Goal: Information Seeking & Learning: Learn about a topic

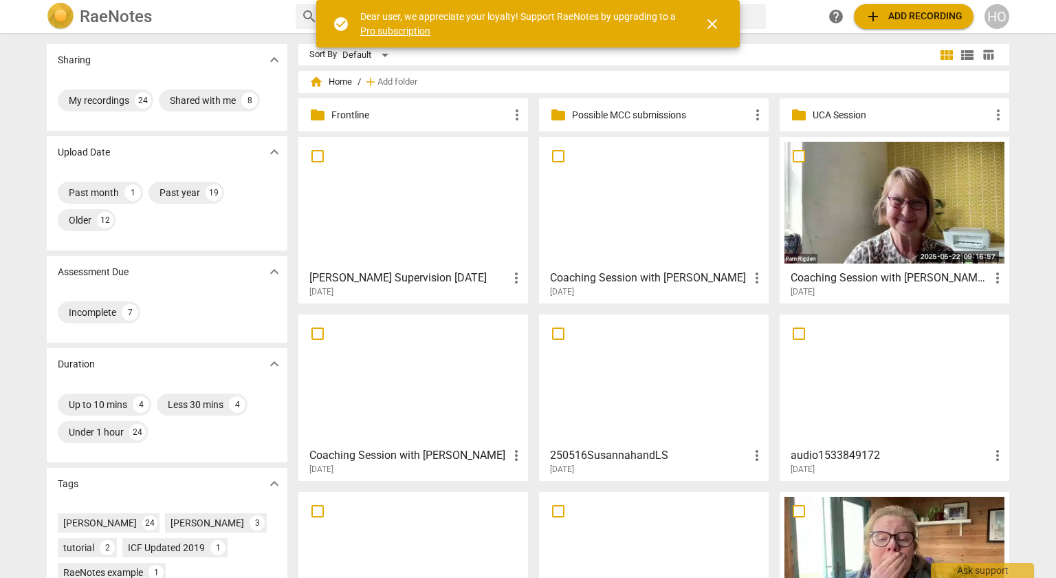
click at [410, 237] on div at bounding box center [413, 203] width 220 height 122
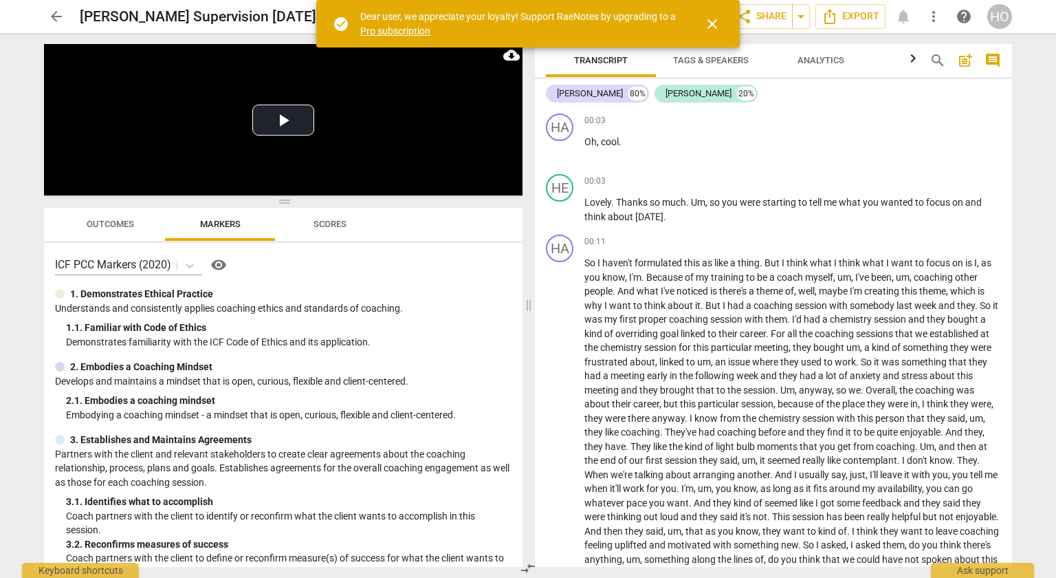
click at [717, 24] on span "close" at bounding box center [712, 24] width 17 height 17
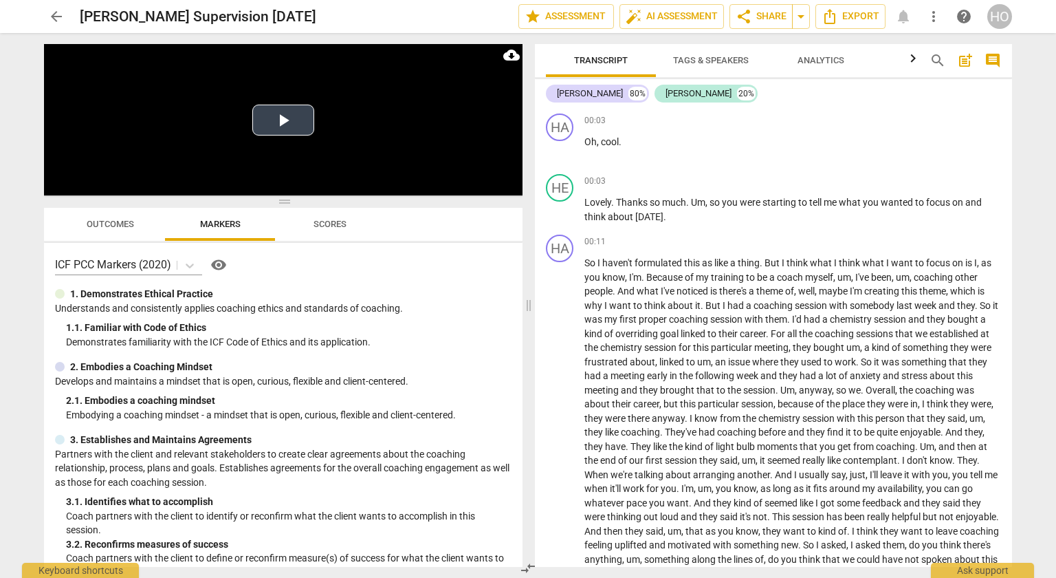
click at [275, 129] on button "Play Video" at bounding box center [283, 120] width 62 height 31
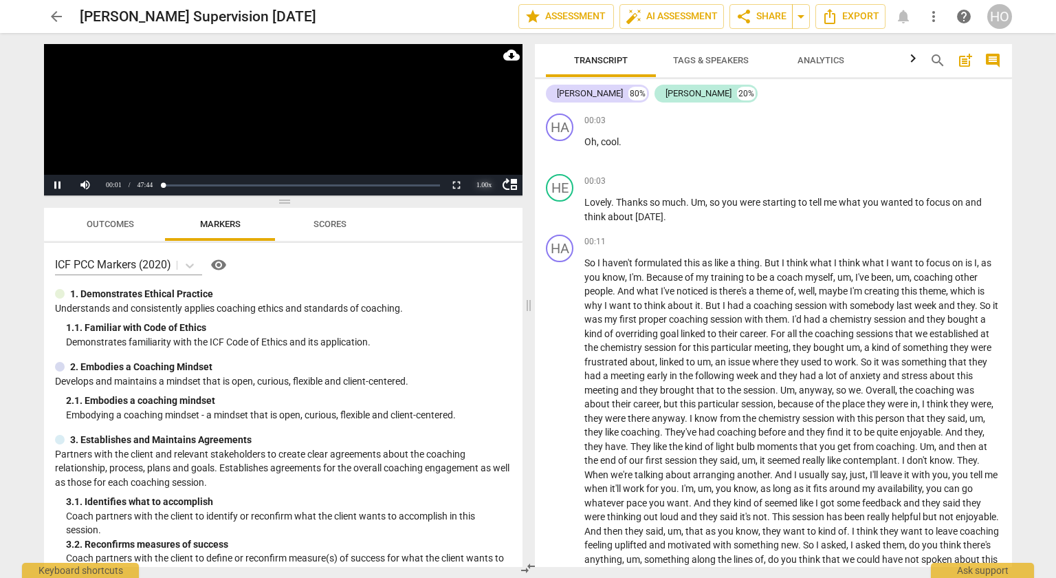
click at [479, 182] on div "1.00 x" at bounding box center [484, 185] width 28 height 21
click at [485, 149] on li "1.5x" at bounding box center [484, 152] width 28 height 15
click at [56, 183] on button "Pause" at bounding box center [58, 185] width 28 height 21
click at [560, 475] on span "play_arrow" at bounding box center [560, 475] width 17 height 17
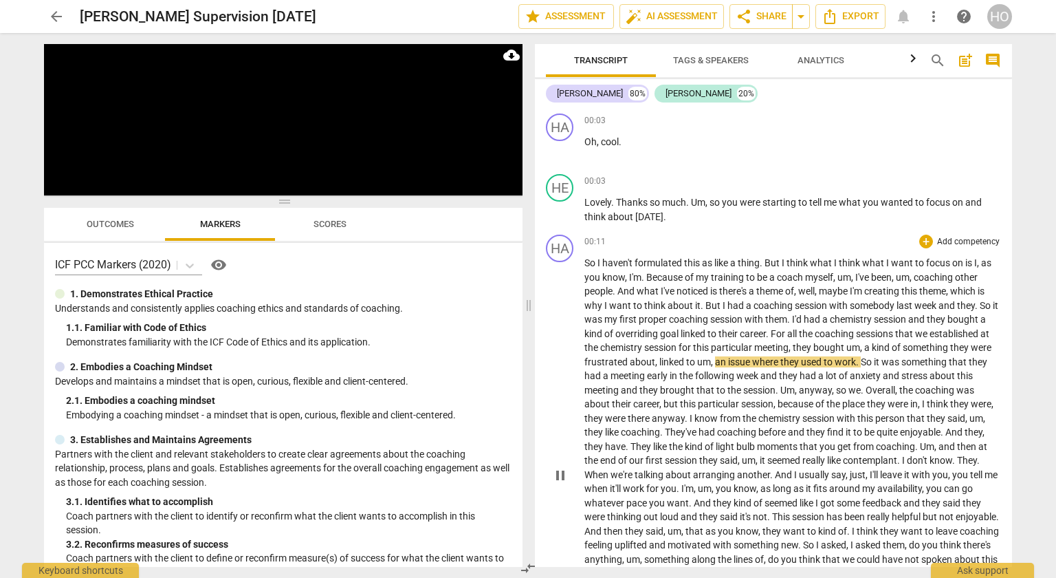
click at [678, 349] on span "session" at bounding box center [661, 347] width 34 height 11
click at [563, 476] on span "pause" at bounding box center [560, 475] width 17 height 17
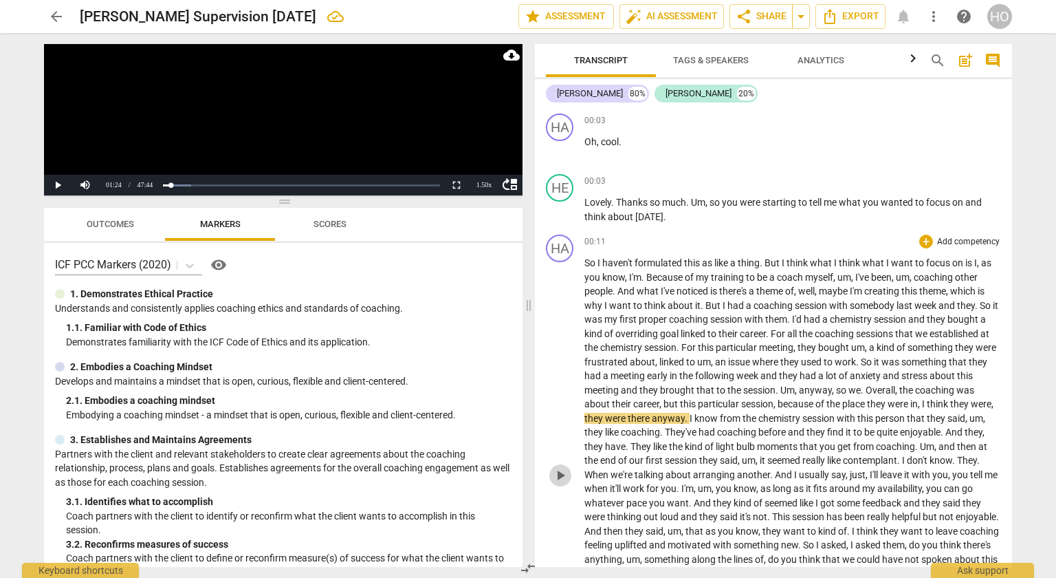
click at [564, 476] on span "play_arrow" at bounding box center [560, 475] width 17 height 17
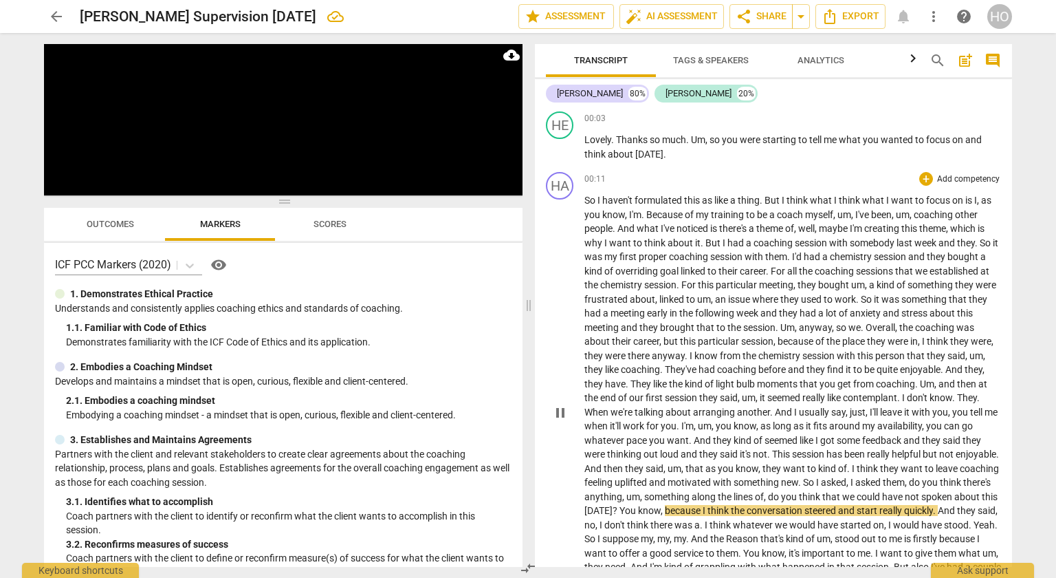
scroll to position [124, 0]
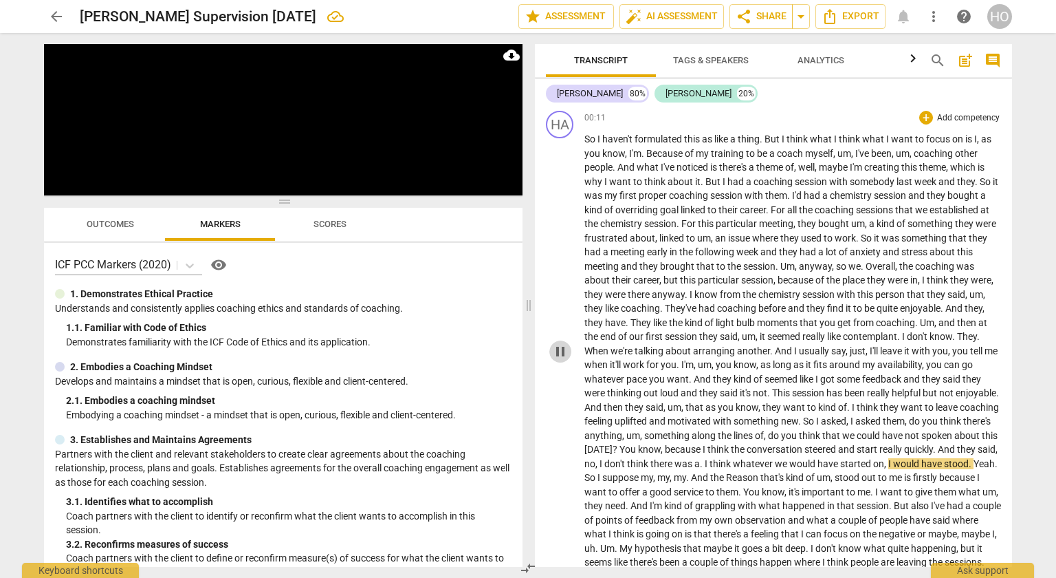
click at [560, 349] on span "pause" at bounding box center [560, 351] width 17 height 17
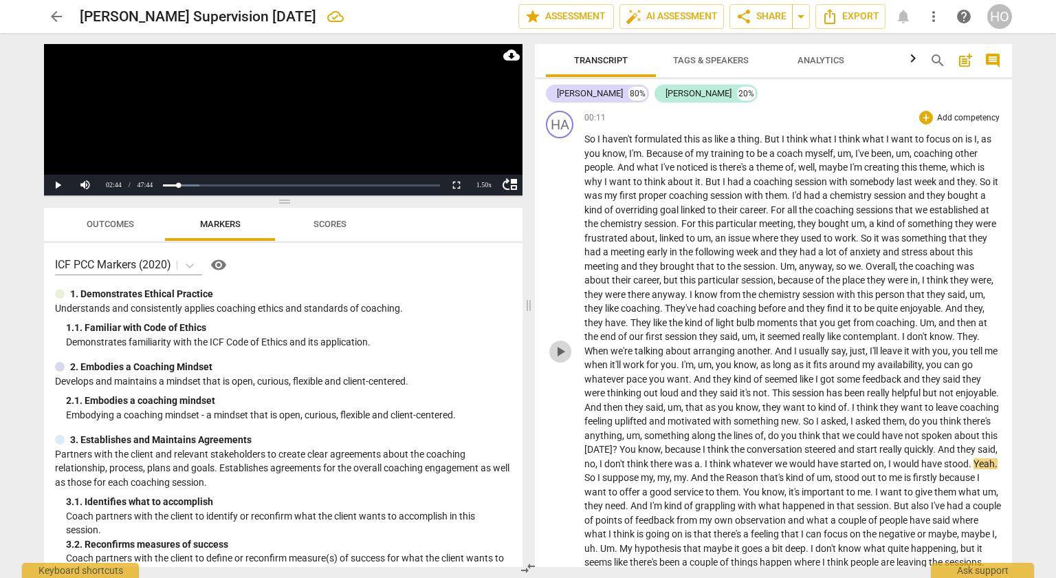
click at [556, 355] on span "play_arrow" at bounding box center [560, 351] width 17 height 17
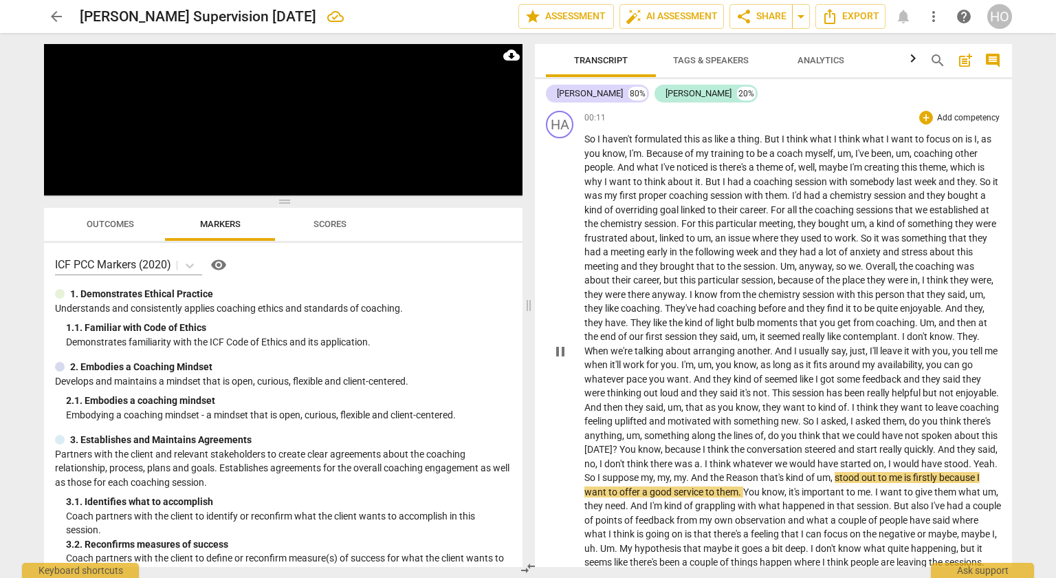
click at [957, 454] on span "they" at bounding box center [967, 448] width 21 height 11
click at [553, 349] on span "pause" at bounding box center [560, 351] width 17 height 17
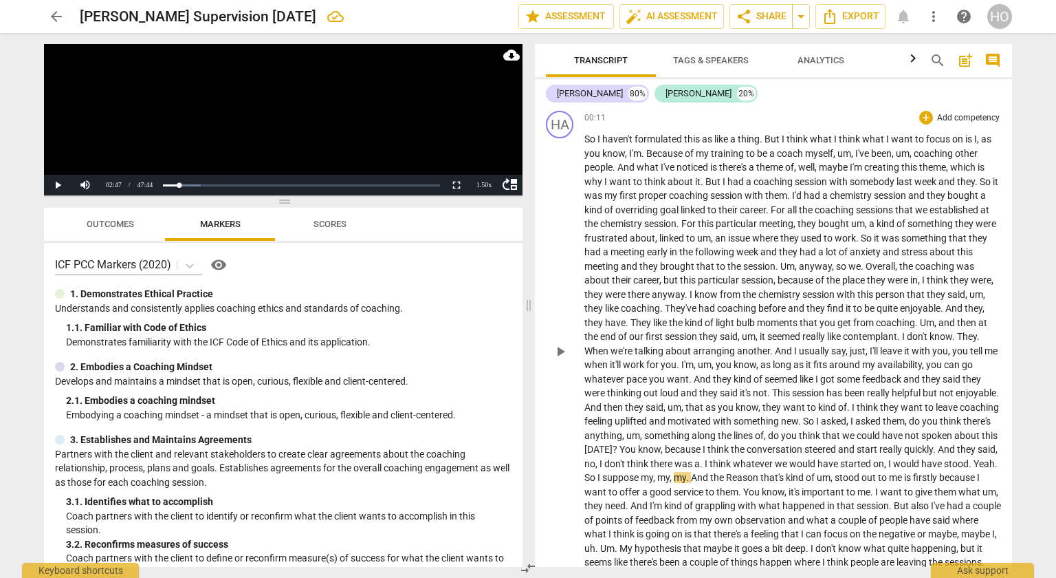
click at [944, 468] on span "stood" at bounding box center [956, 463] width 25 height 11
click at [660, 472] on span "Yeah" at bounding box center [649, 477] width 21 height 11
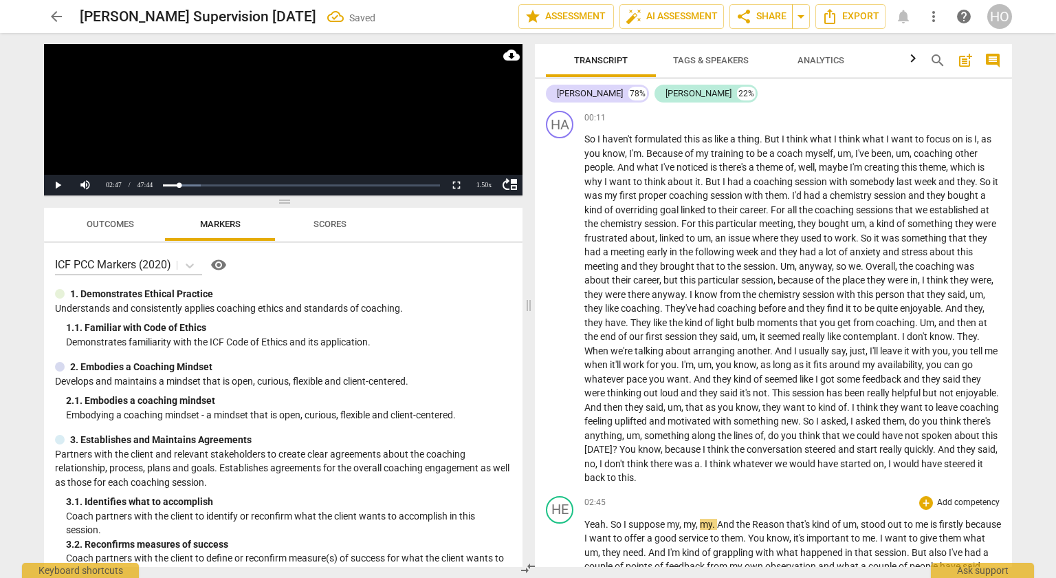
click at [611, 518] on span "So" at bounding box center [617, 523] width 13 height 11
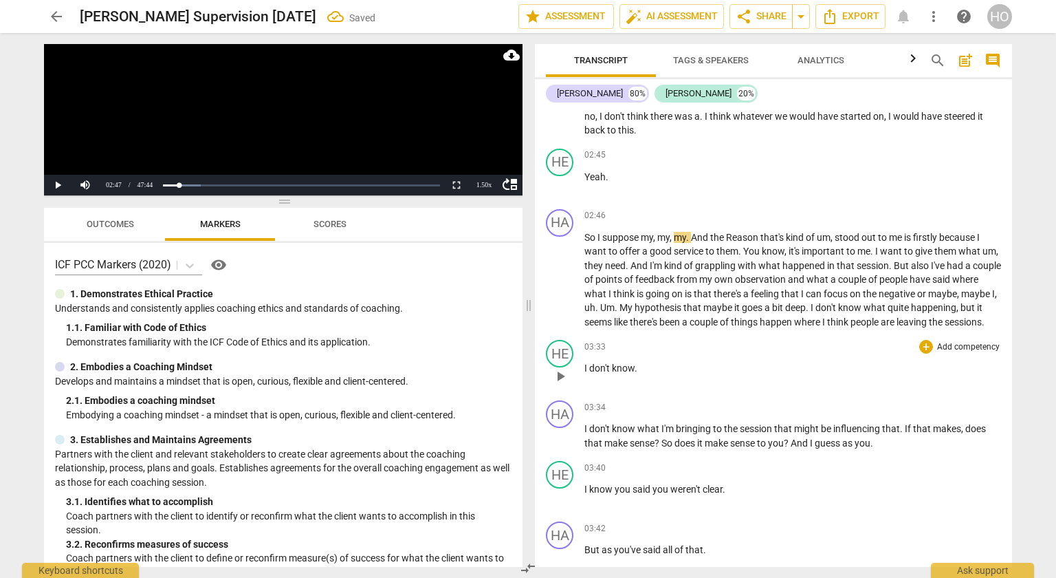
scroll to position [481, 0]
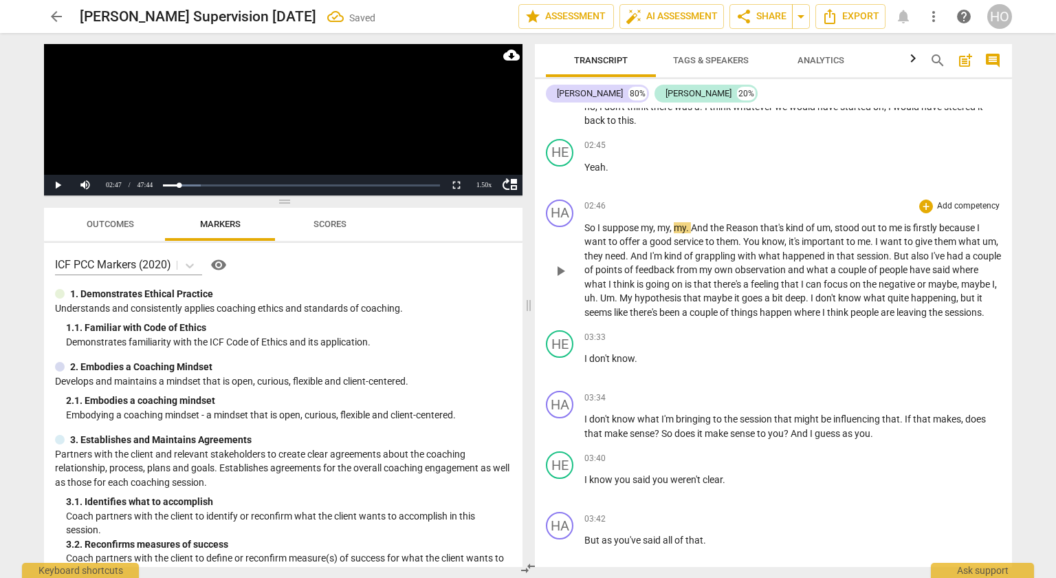
click at [561, 270] on span "play_arrow" at bounding box center [560, 271] width 17 height 17
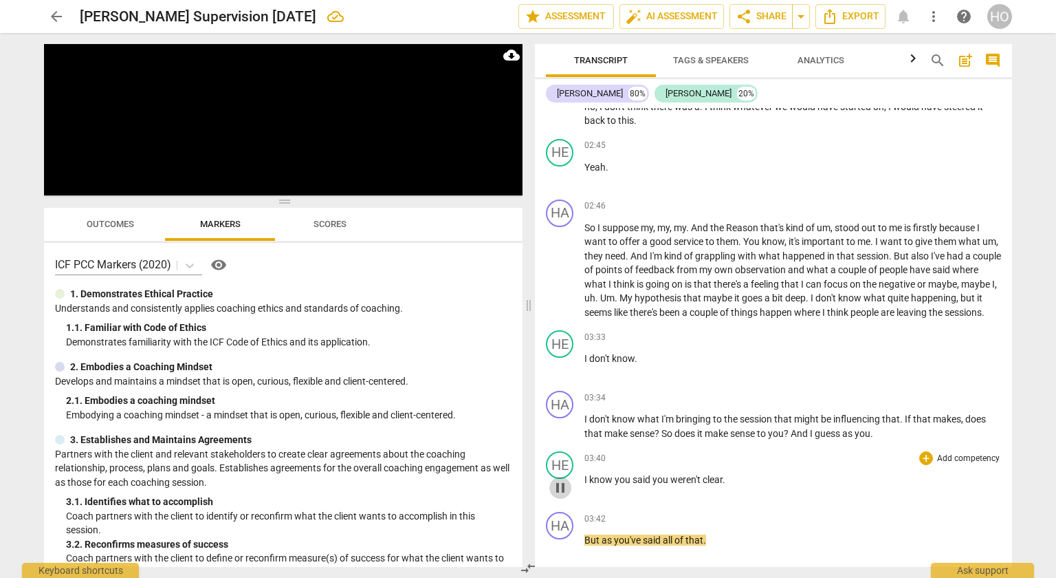
click at [560, 486] on span "pause" at bounding box center [560, 487] width 17 height 17
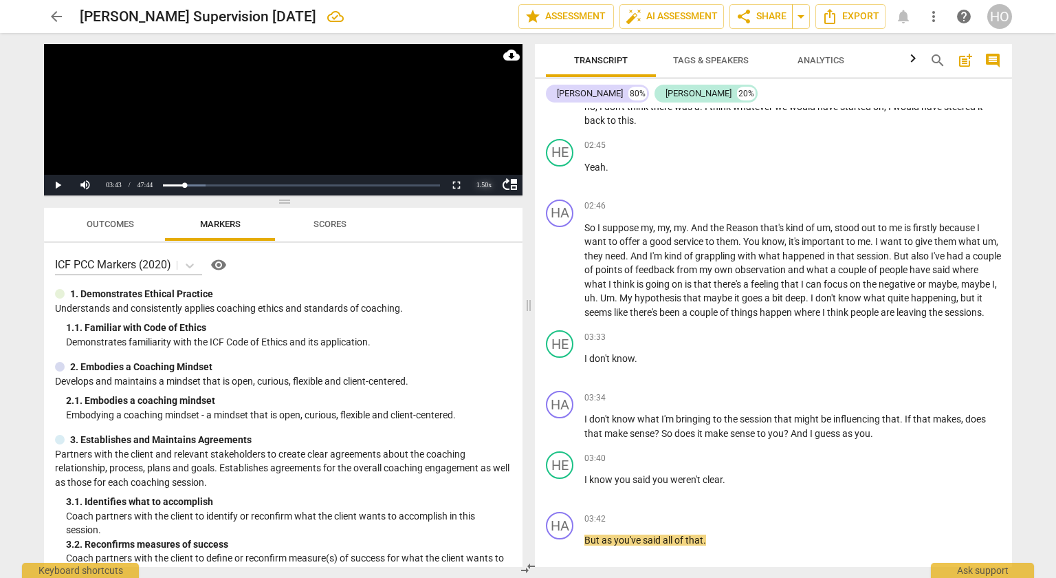
click at [484, 182] on div "1.50 x" at bounding box center [484, 185] width 28 height 21
click at [483, 133] on li "1.25x" at bounding box center [484, 137] width 28 height 15
click at [584, 362] on div "play_arrow pause" at bounding box center [566, 367] width 35 height 18
click at [584, 361] on span "I" at bounding box center [586, 358] width 5 height 11
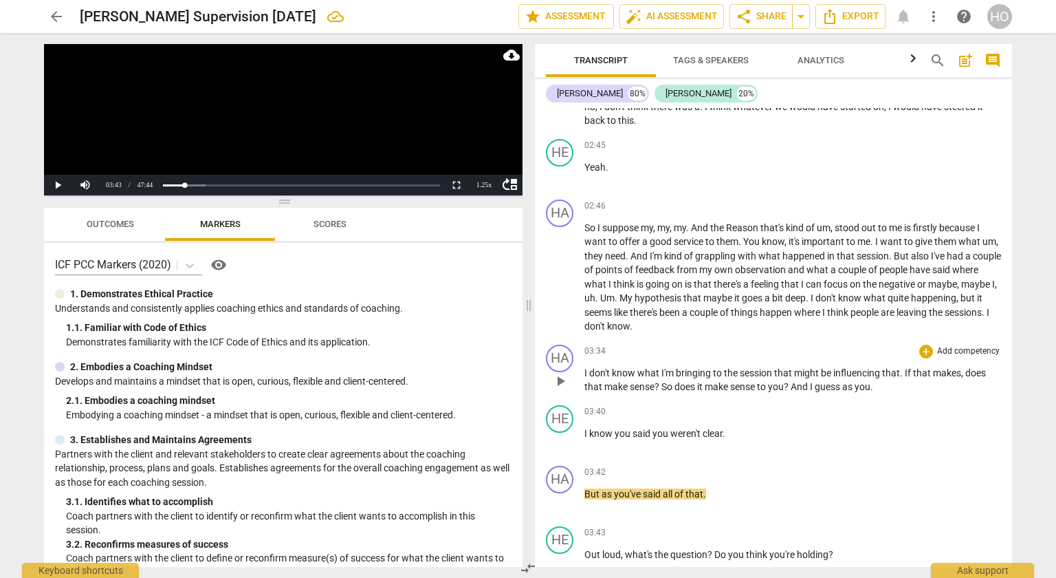
click at [664, 381] on span "So" at bounding box center [667, 386] width 13 height 11
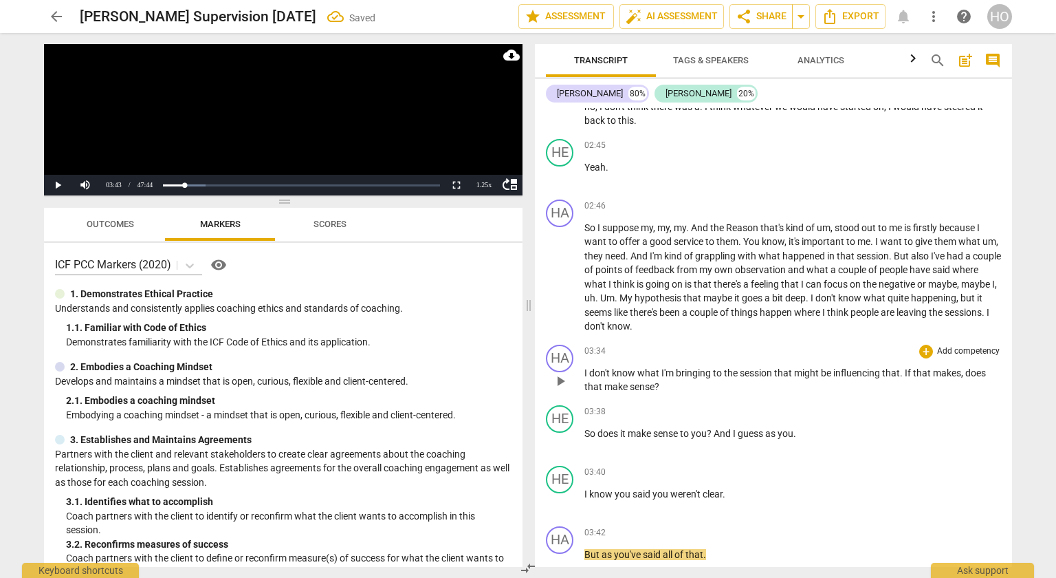
click at [584, 367] on p "I don't know what I'm bringing to the session that might be influencing that . …" at bounding box center [792, 380] width 417 height 28
click at [583, 372] on div "play_arrow pause" at bounding box center [566, 381] width 35 height 18
click at [586, 367] on span "I" at bounding box center [586, 372] width 5 height 11
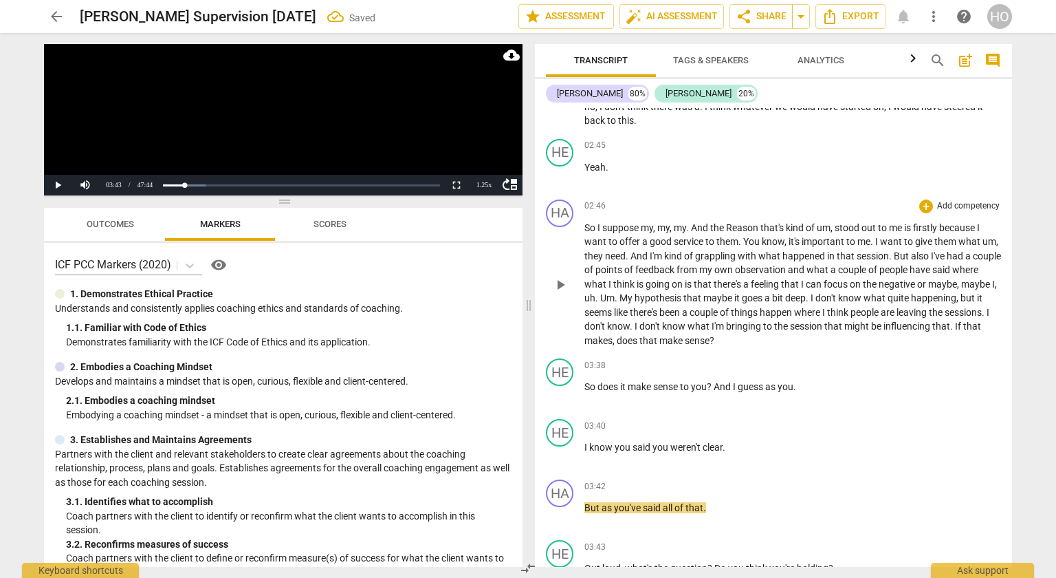
click at [692, 308] on p "So I suppose my , my , my . And the Reason that's kind of um , stood out to me …" at bounding box center [792, 284] width 417 height 127
click at [564, 314] on div "play_arrow pause" at bounding box center [566, 285] width 35 height 117
click at [659, 307] on span "there's" at bounding box center [645, 312] width 30 height 11
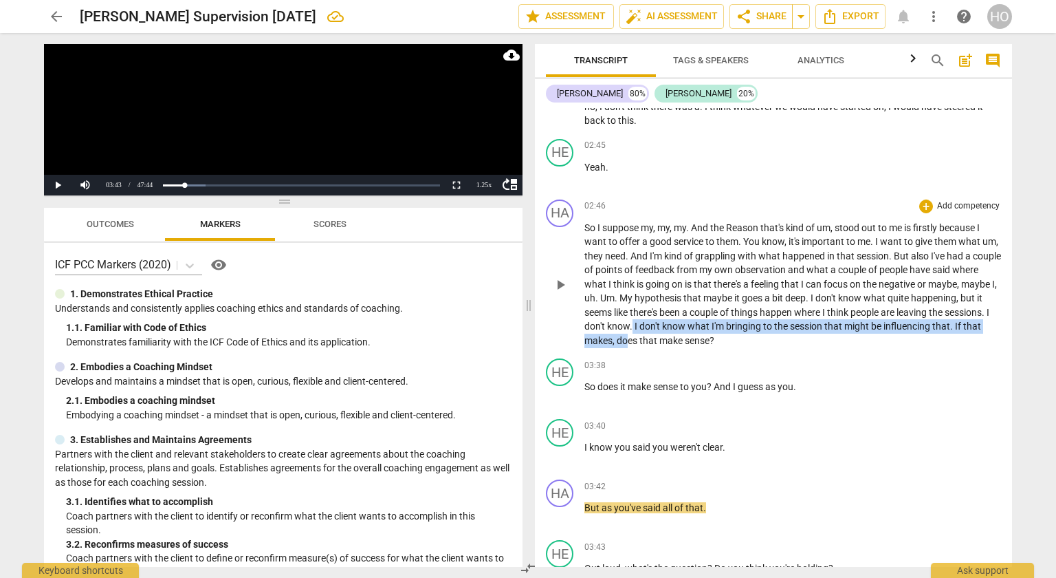
click at [729, 320] on p "So I suppose my , my , my . And the Reason that's kind of um , stood out to me …" at bounding box center [792, 284] width 417 height 127
click at [558, 276] on span "play_arrow" at bounding box center [560, 284] width 17 height 17
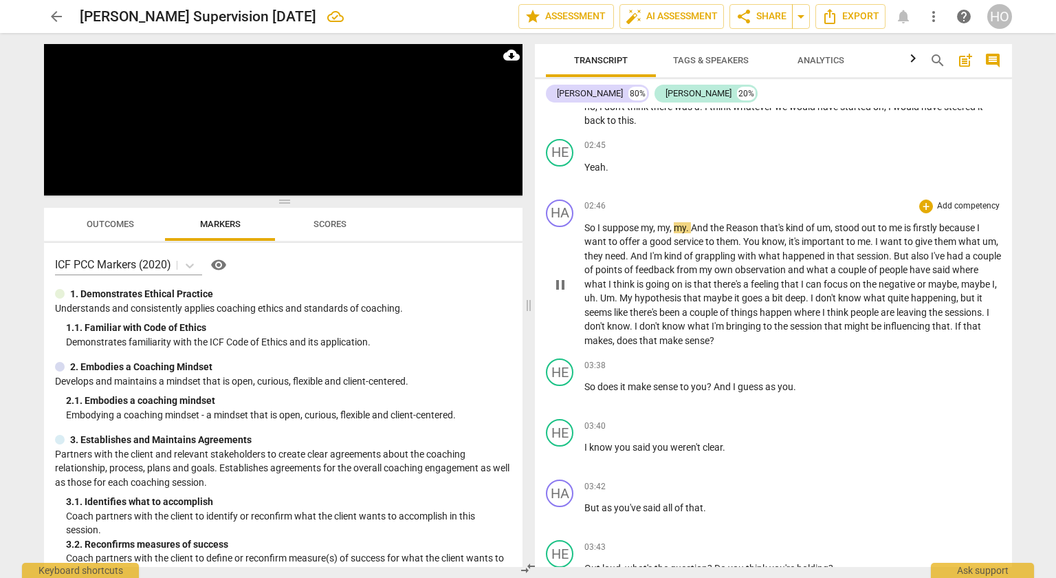
click at [630, 320] on span "know" at bounding box center [618, 325] width 23 height 11
click at [562, 447] on span "pause" at bounding box center [560, 455] width 17 height 17
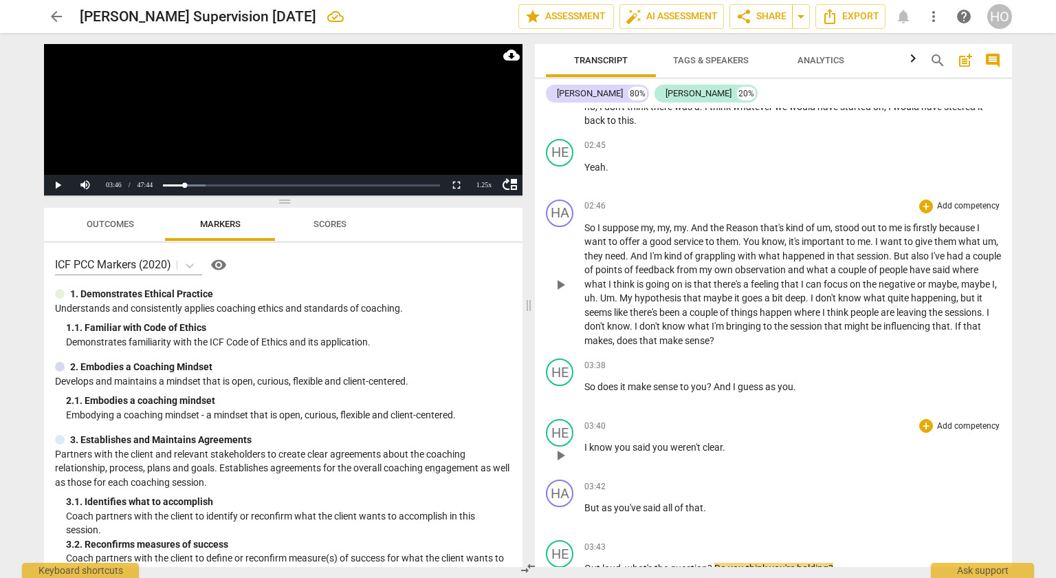
click at [585, 441] on span "I" at bounding box center [586, 446] width 5 height 11
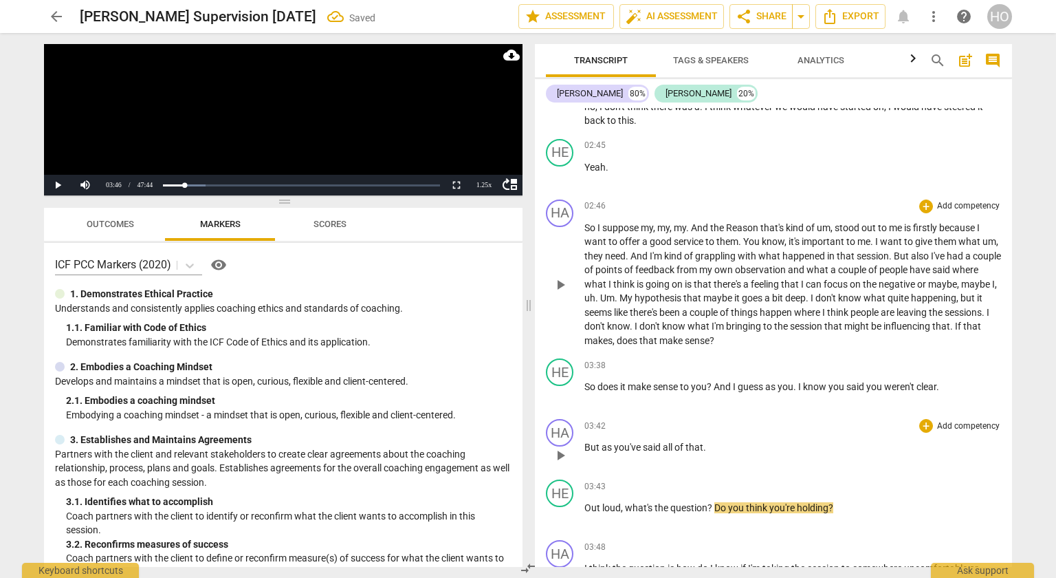
click at [585, 441] on span "But" at bounding box center [592, 446] width 17 height 11
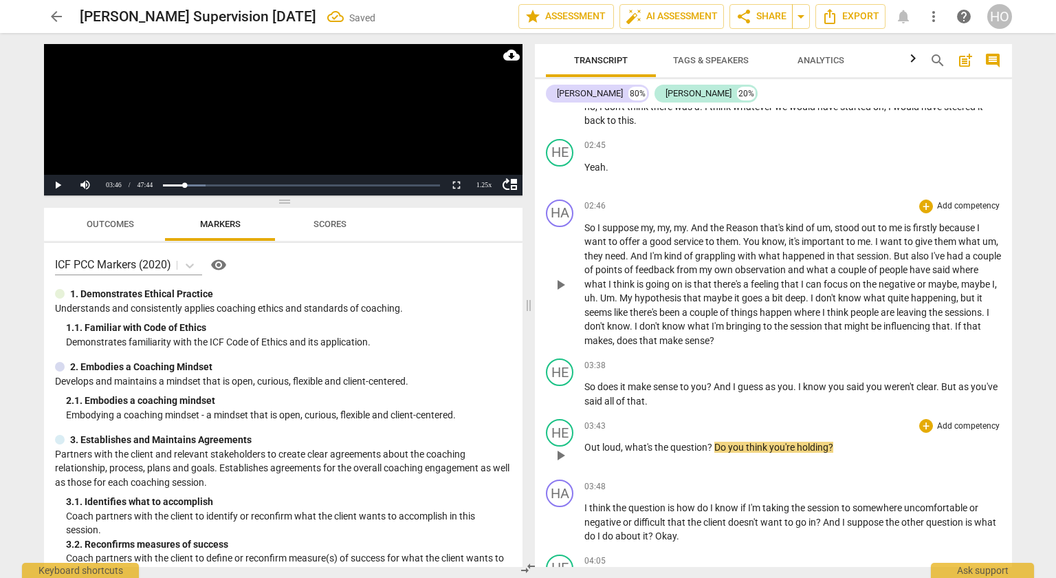
click at [585, 441] on span "Out" at bounding box center [593, 446] width 18 height 11
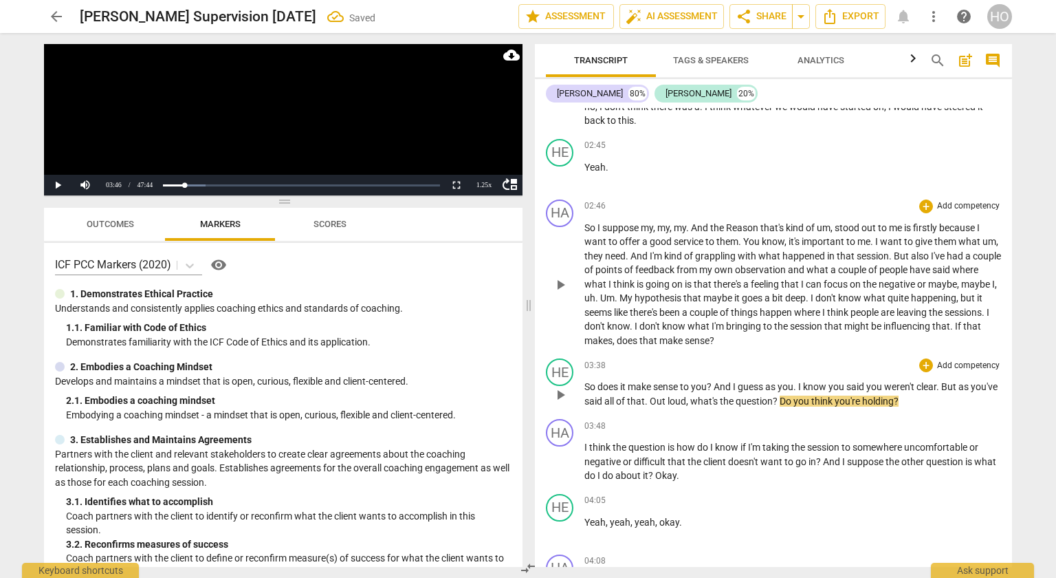
click at [668, 395] on span "Out" at bounding box center [659, 400] width 18 height 11
click at [771, 395] on span "?" at bounding box center [768, 400] width 7 height 11
click at [558, 386] on span "play_arrow" at bounding box center [560, 394] width 17 height 17
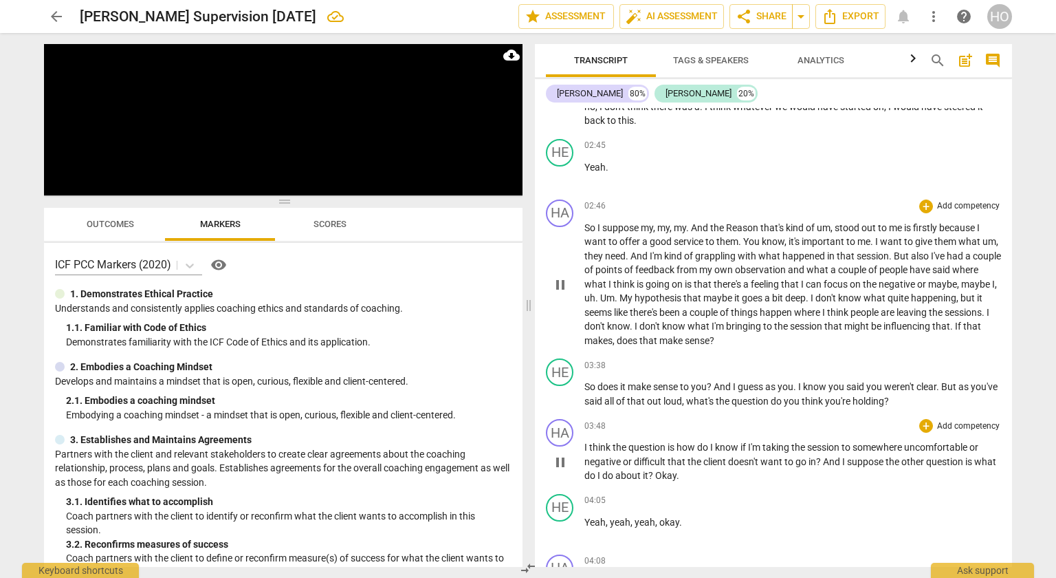
click at [677, 470] on span "Okay" at bounding box center [665, 475] width 21 height 11
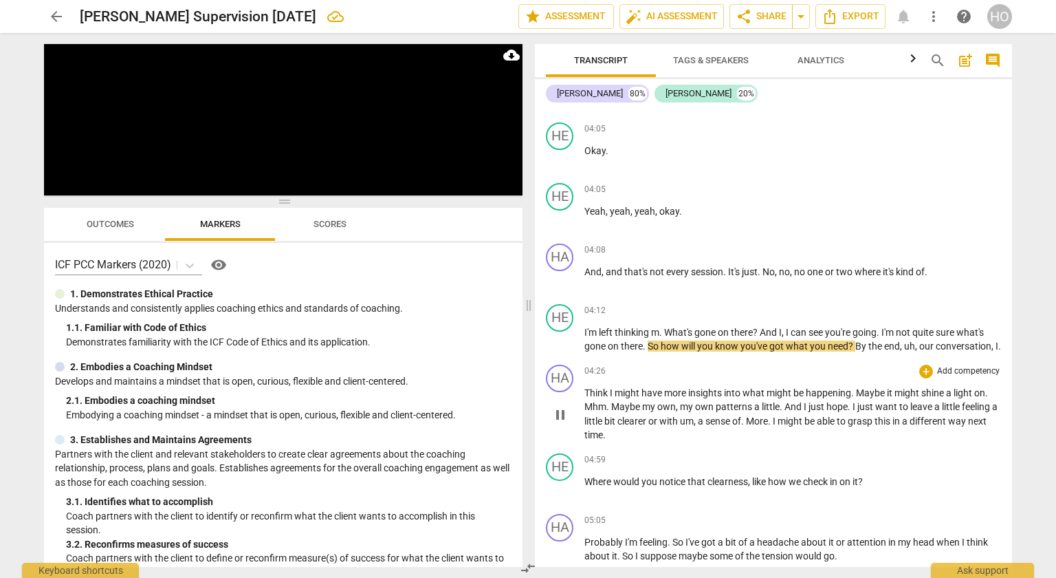
scroll to position [767, 0]
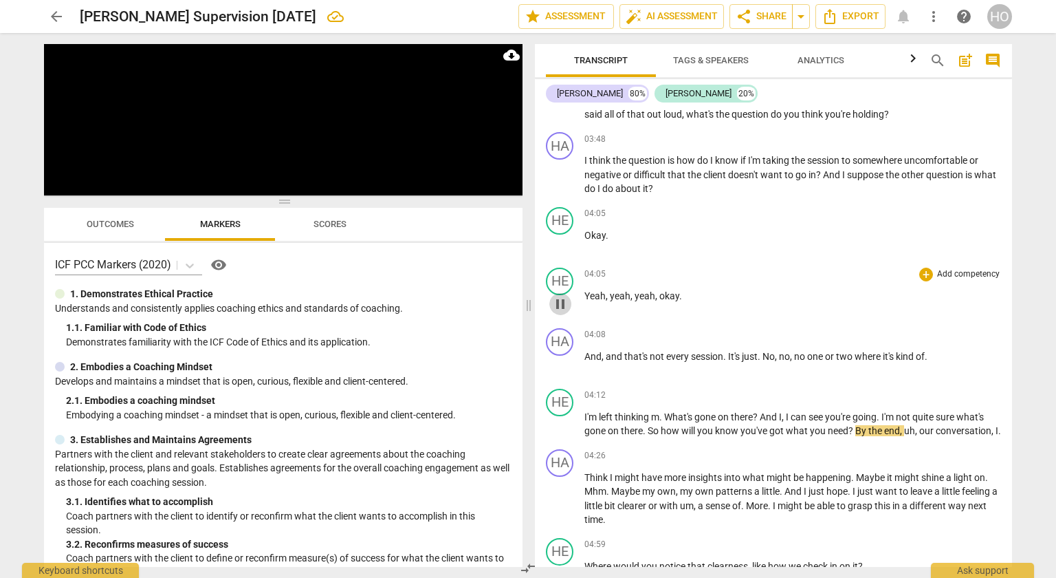
click at [557, 296] on span "pause" at bounding box center [560, 304] width 17 height 17
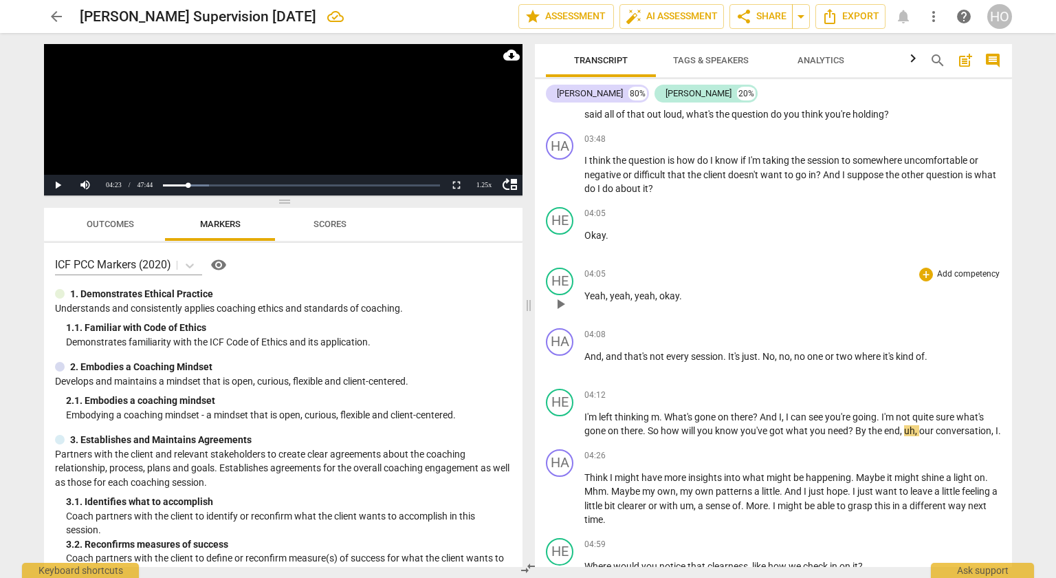
click at [657, 290] on span "," at bounding box center [657, 295] width 4 height 11
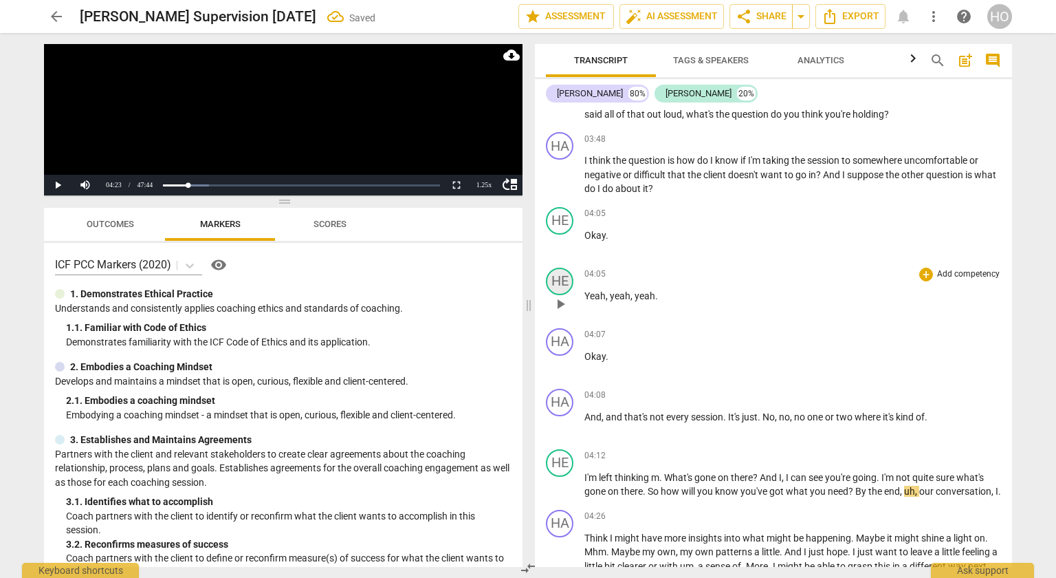
click at [560, 276] on div "HE" at bounding box center [560, 281] width 28 height 28
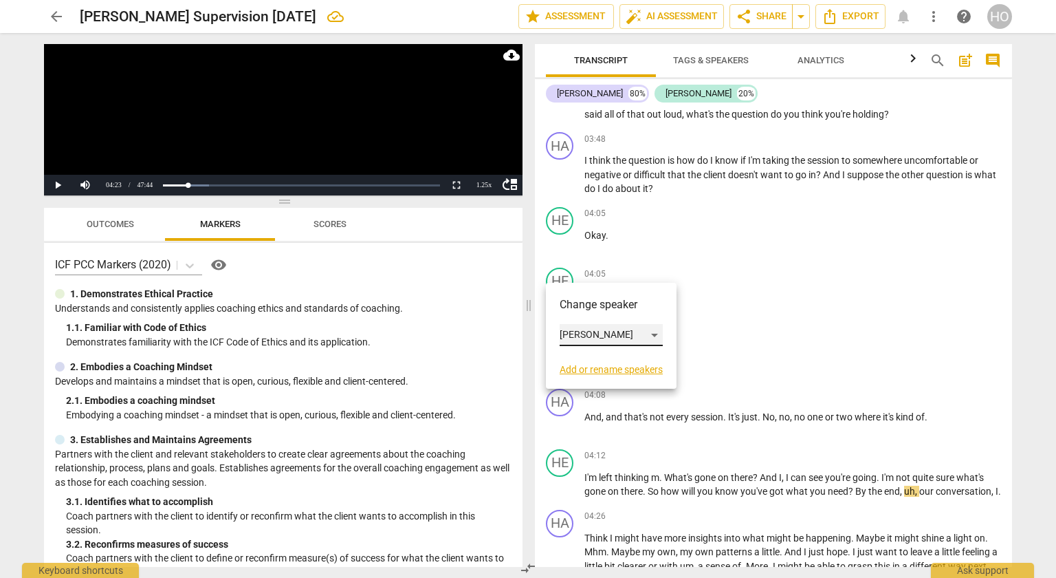
click at [657, 335] on div "[PERSON_NAME]" at bounding box center [611, 335] width 103 height 22
click at [633, 306] on li "[PERSON_NAME]" at bounding box center [612, 309] width 105 height 26
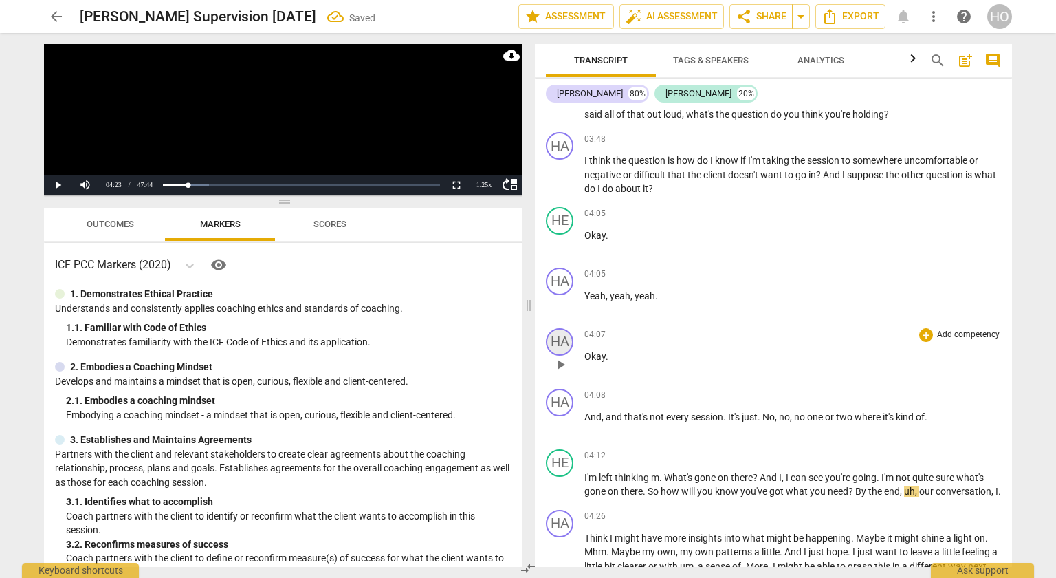
click at [561, 331] on div "HA" at bounding box center [560, 342] width 28 height 28
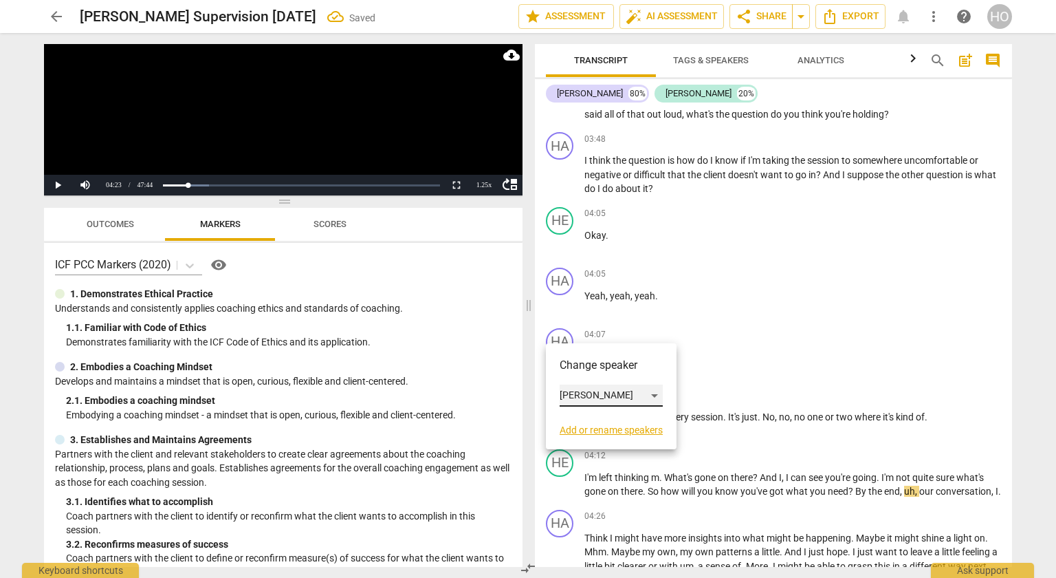
click at [576, 392] on div "[PERSON_NAME]" at bounding box center [611, 395] width 103 height 22
click at [580, 421] on li "[PERSON_NAME]" at bounding box center [612, 421] width 105 height 26
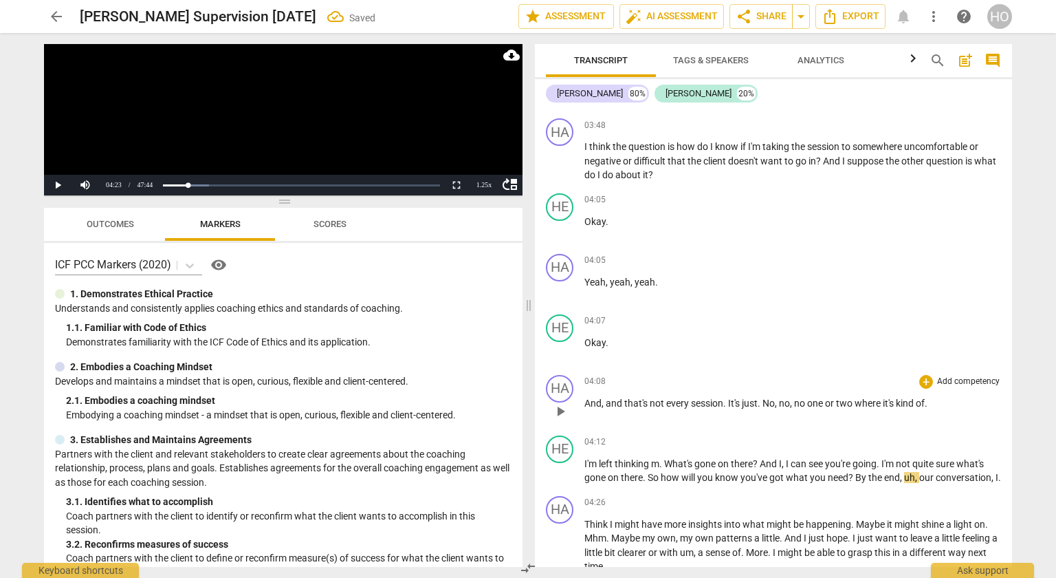
scroll to position [814, 0]
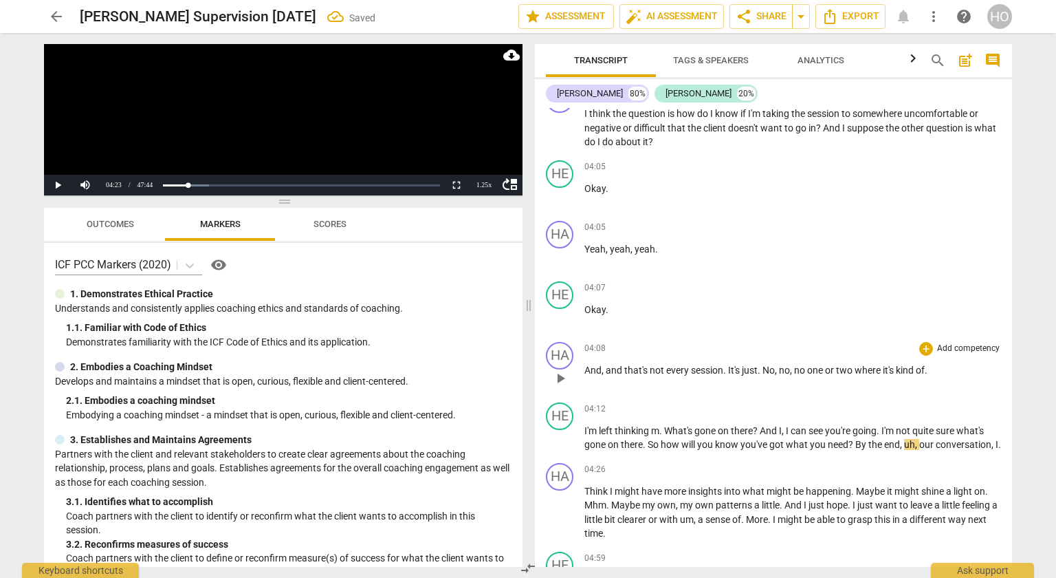
click at [591, 364] on span "And" at bounding box center [592, 369] width 17 height 11
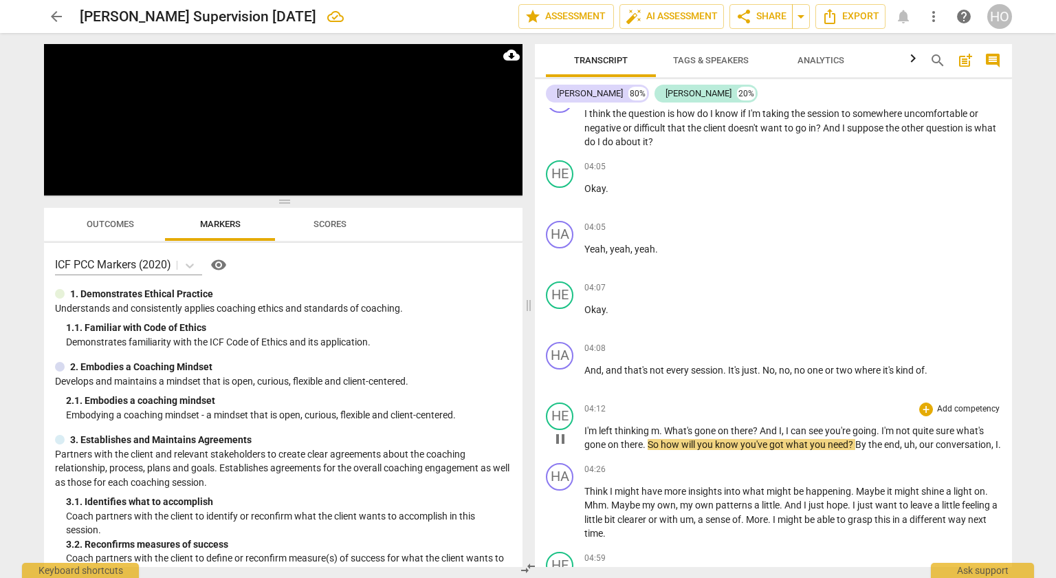
click at [667, 425] on span "What's" at bounding box center [679, 430] width 30 height 11
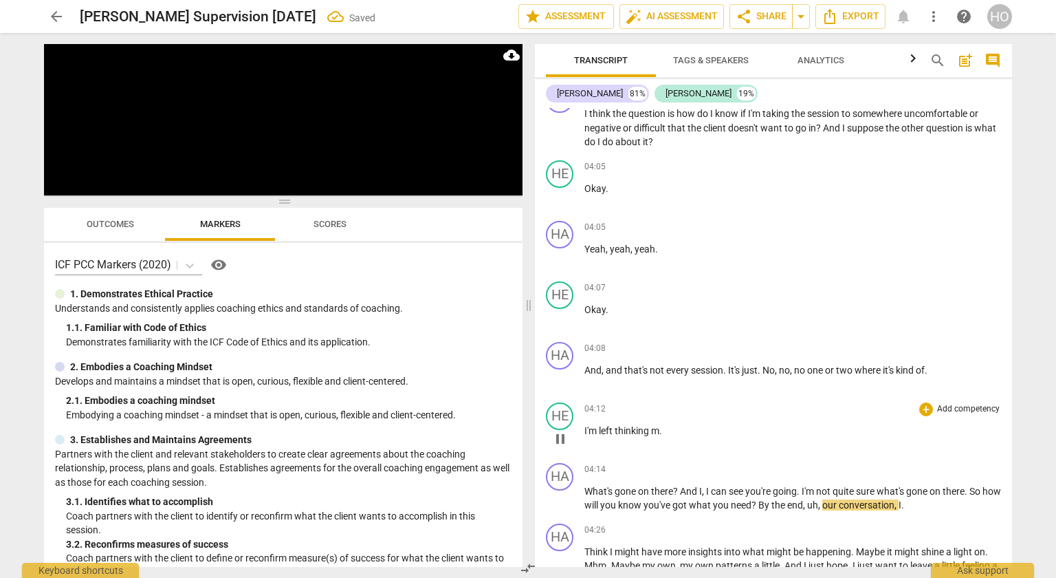
click at [584, 430] on div "play_arrow pause" at bounding box center [566, 439] width 35 height 18
click at [585, 425] on span "I'm" at bounding box center [591, 430] width 14 height 11
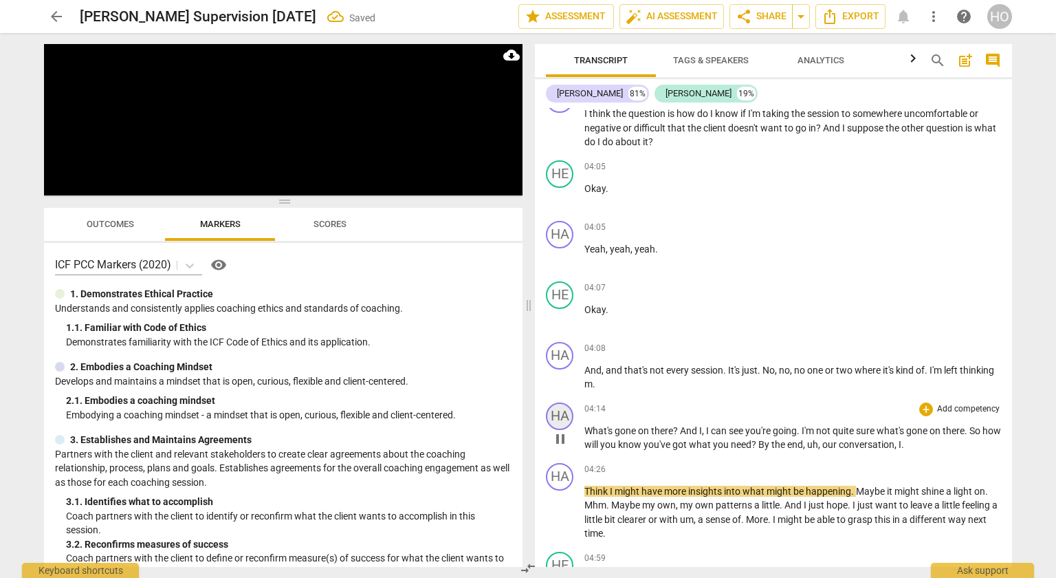
click at [569, 404] on div "HA" at bounding box center [560, 416] width 28 height 28
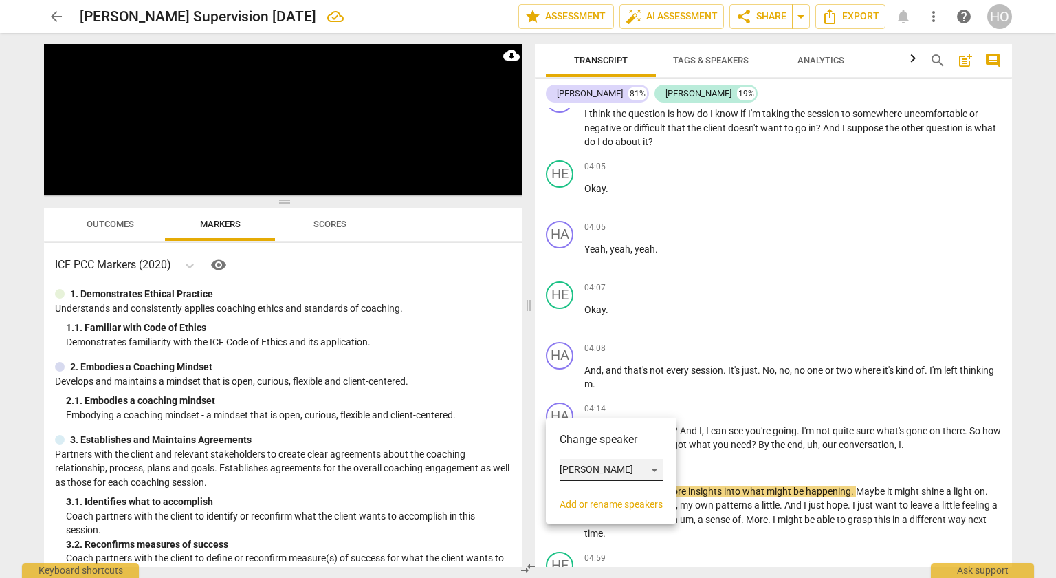
click at [580, 467] on div "[PERSON_NAME]" at bounding box center [611, 470] width 103 height 22
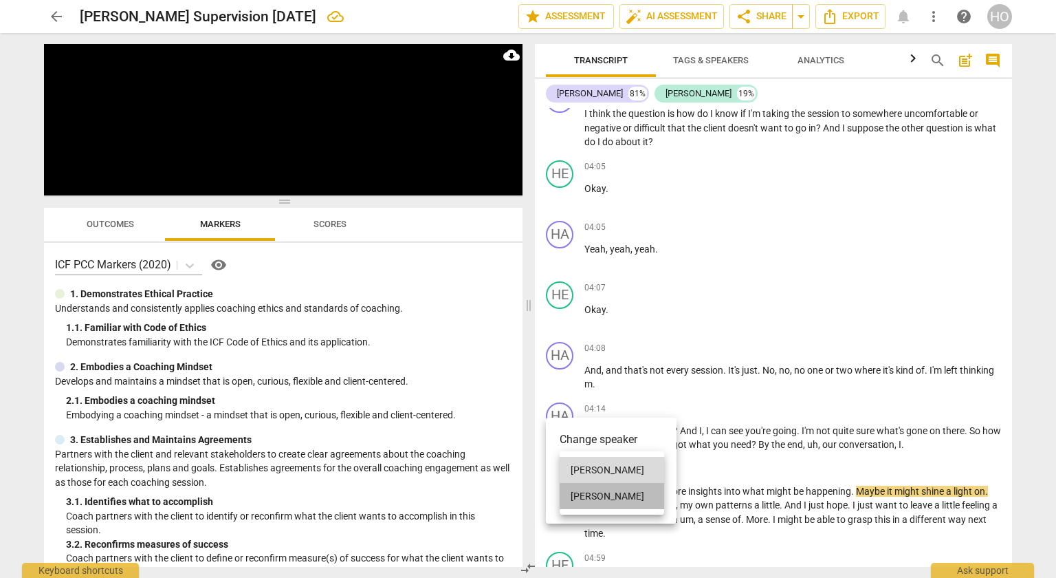
click at [586, 501] on li "[PERSON_NAME]" at bounding box center [612, 496] width 105 height 26
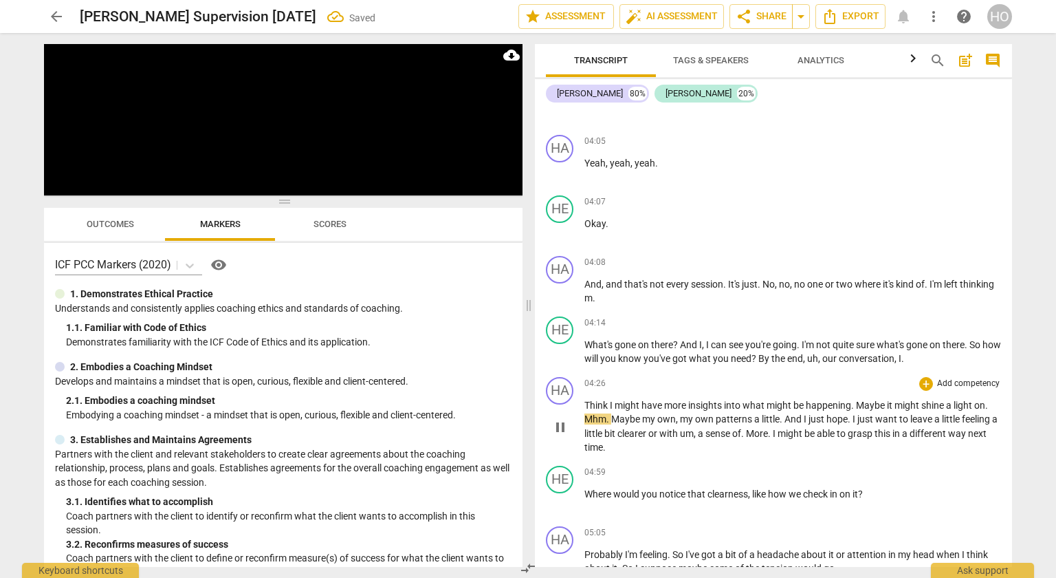
scroll to position [912, 0]
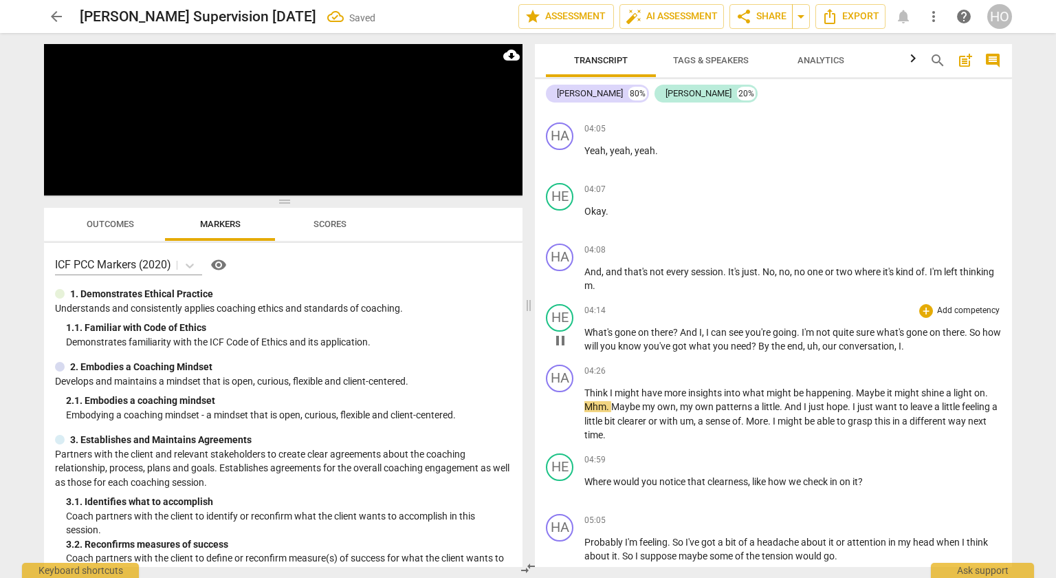
click at [901, 340] on span "I" at bounding box center [900, 345] width 3 height 11
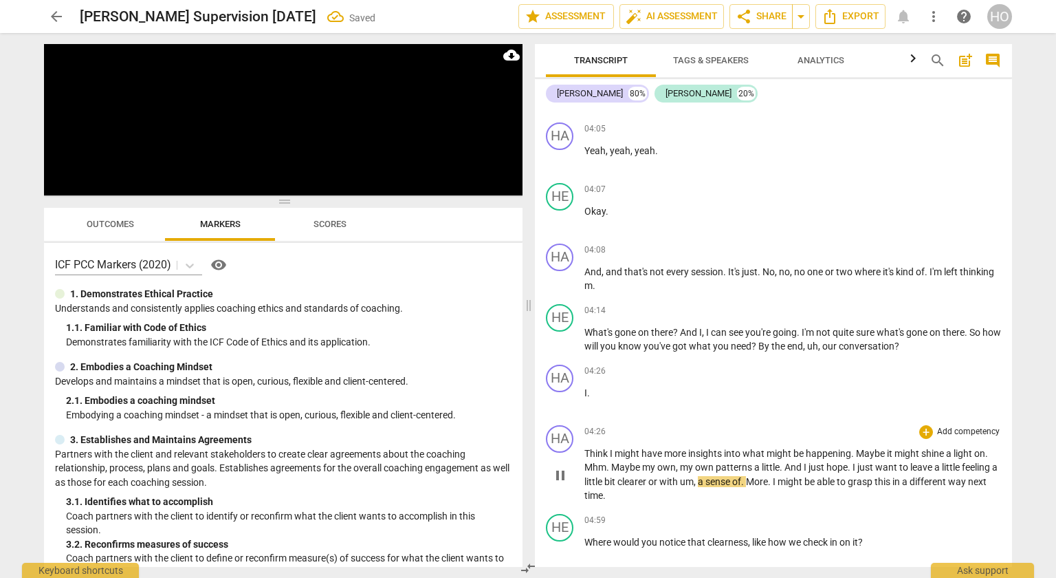
click at [587, 448] on span "Think" at bounding box center [596, 453] width 25 height 11
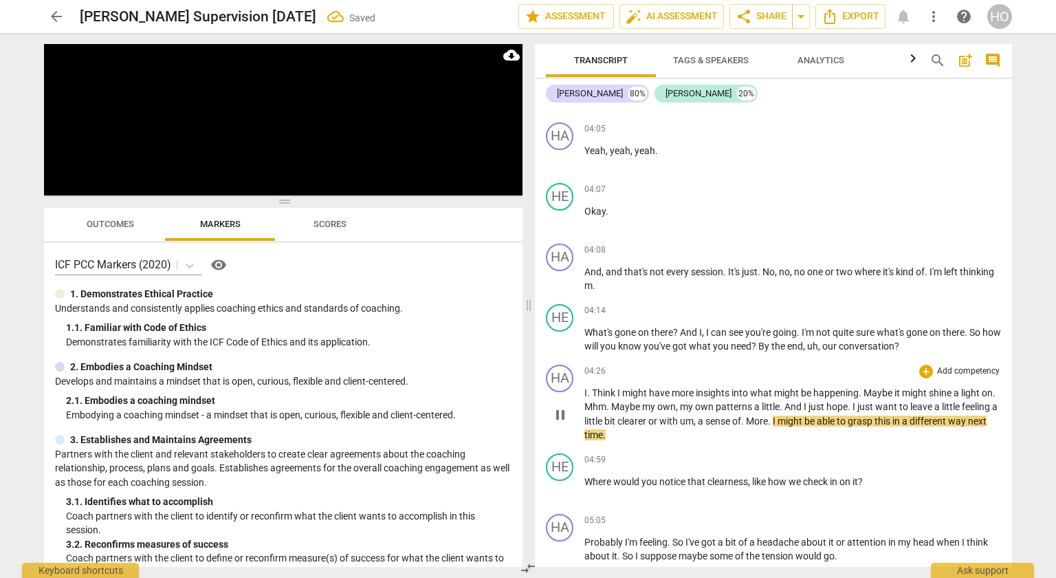
click at [599, 387] on span "Think" at bounding box center [604, 392] width 25 height 11
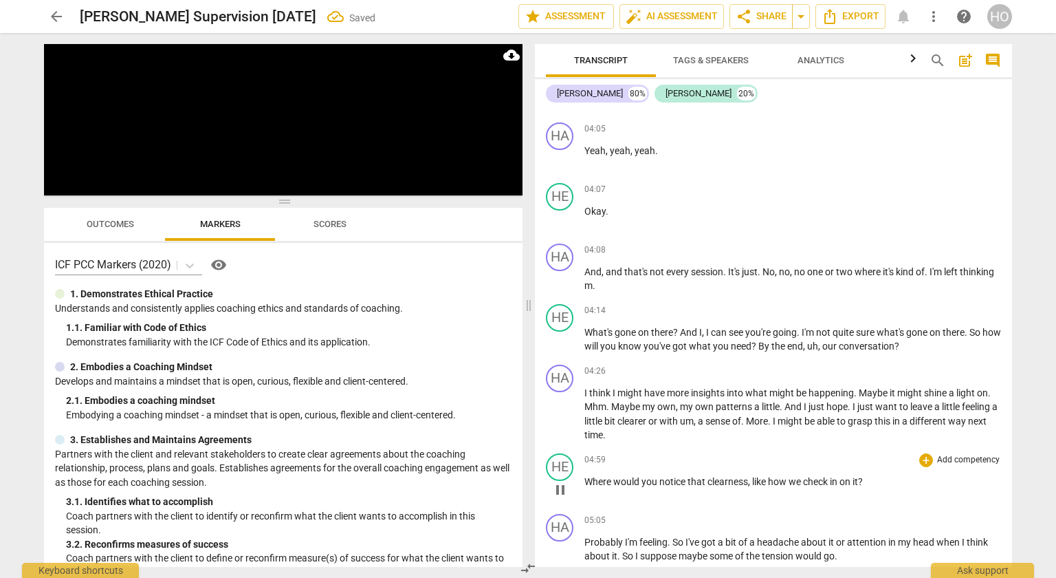
click at [789, 476] on span "how" at bounding box center [778, 481] width 21 height 11
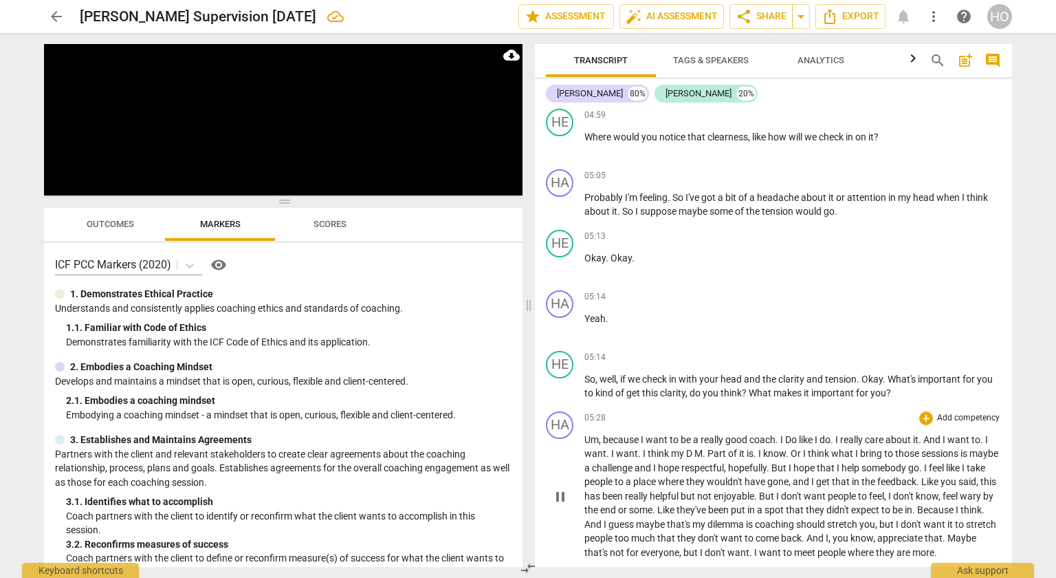
scroll to position [1297, 0]
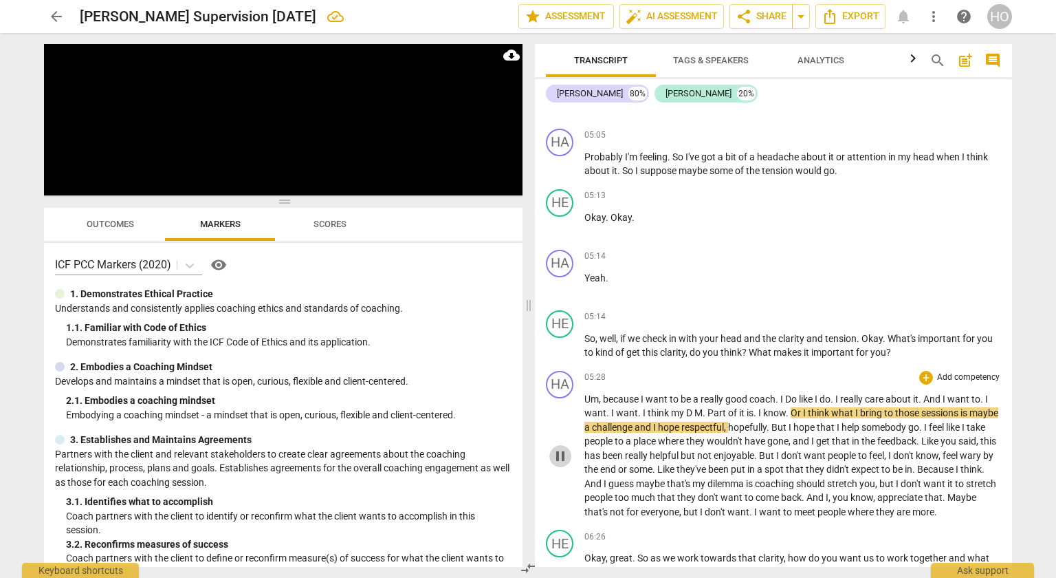
click at [560, 448] on span "pause" at bounding box center [560, 456] width 17 height 17
